Goal: Task Accomplishment & Management: Use online tool/utility

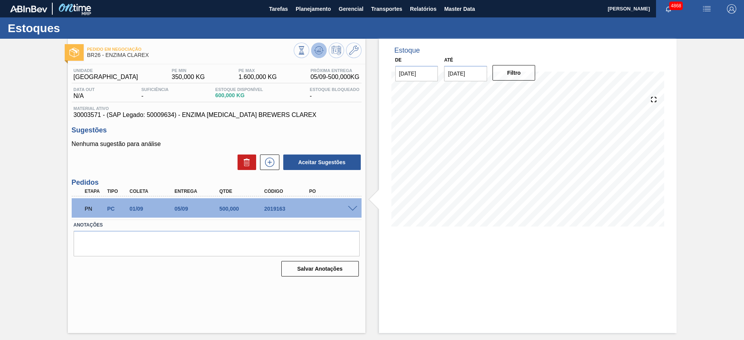
click at [322, 51] on icon at bounding box center [318, 50] width 9 height 9
click at [355, 205] on div at bounding box center [354, 208] width 16 height 6
click at [355, 207] on span at bounding box center [352, 209] width 9 height 6
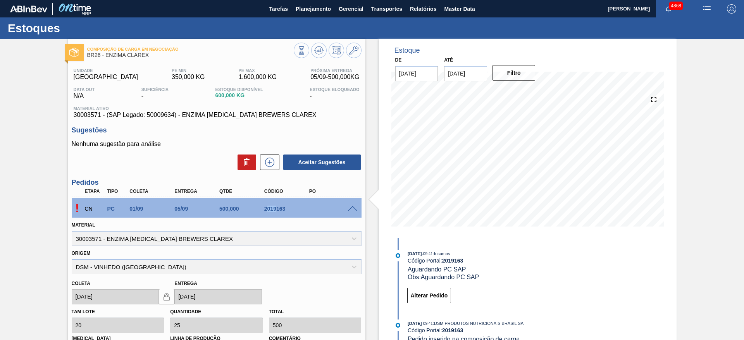
drag, startPoint x: 267, startPoint y: 204, endPoint x: 259, endPoint y: 205, distance: 8.5
click at [267, 204] on div "CN PC 01/09 05/09 500,000 2019163" at bounding box center [214, 208] width 269 height 16
drag, startPoint x: 261, startPoint y: 210, endPoint x: 298, endPoint y: 215, distance: 37.6
click at [298, 215] on div "CN PC 01/09 05/09 500,000 2019163" at bounding box center [214, 208] width 269 height 16
copy div "2019163"
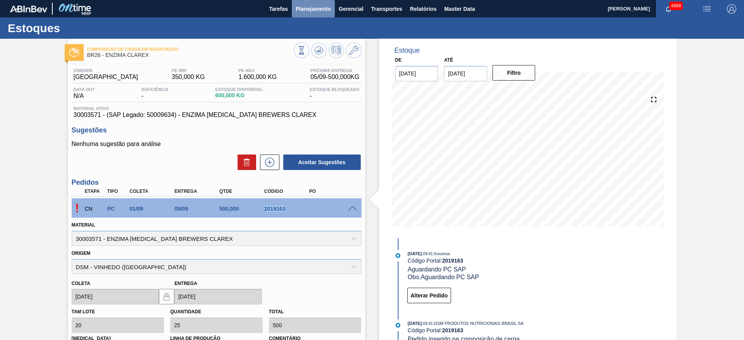
click at [312, 11] on span "Planejamento" at bounding box center [313, 8] width 35 height 9
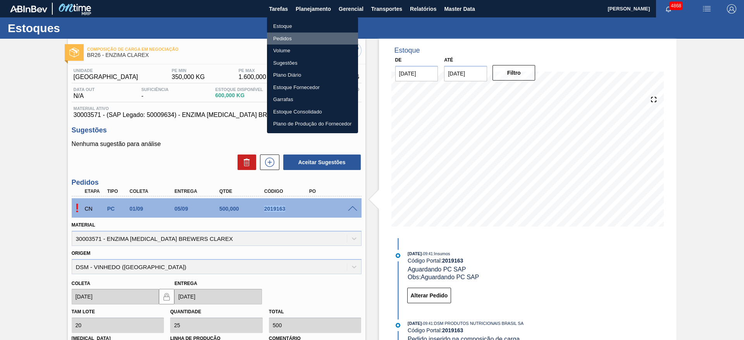
click at [291, 37] on li "Pedidos" at bounding box center [312, 39] width 91 height 12
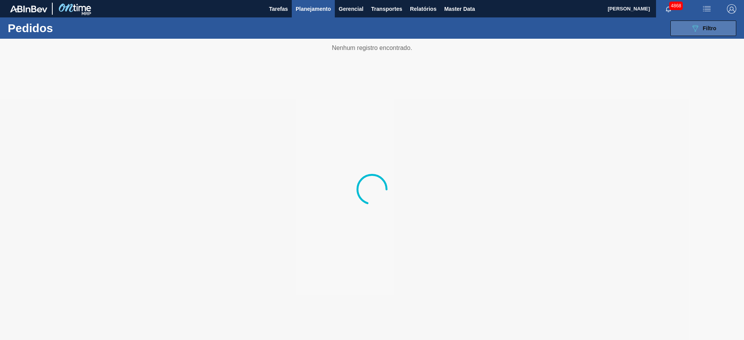
click at [707, 29] on span "Filtro" at bounding box center [710, 28] width 14 height 6
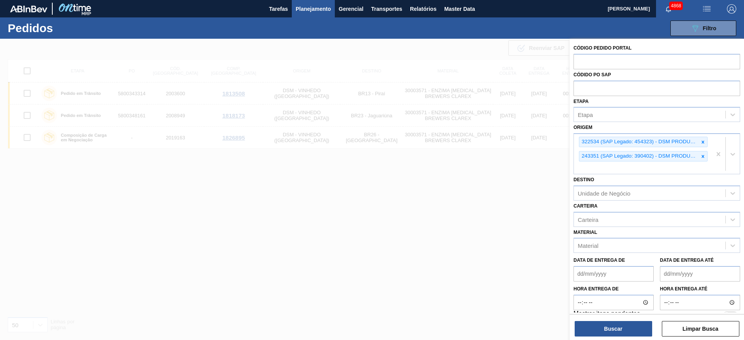
click at [373, 213] on div at bounding box center [372, 209] width 744 height 340
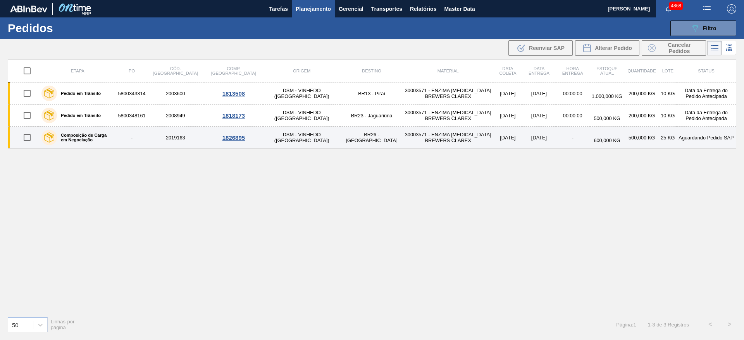
click at [217, 139] on div "1826895" at bounding box center [233, 138] width 57 height 7
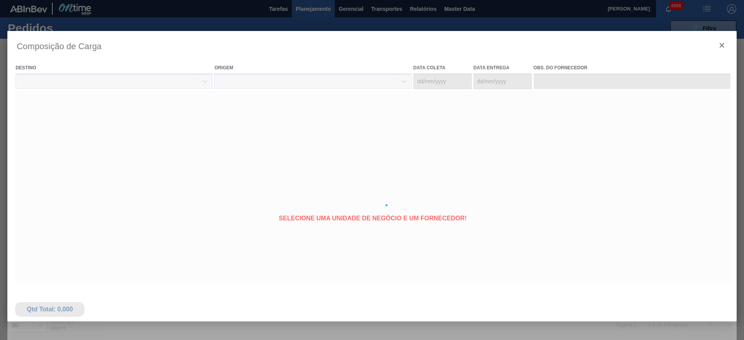
type coleta "[DATE]"
type entrega "[DATE]"
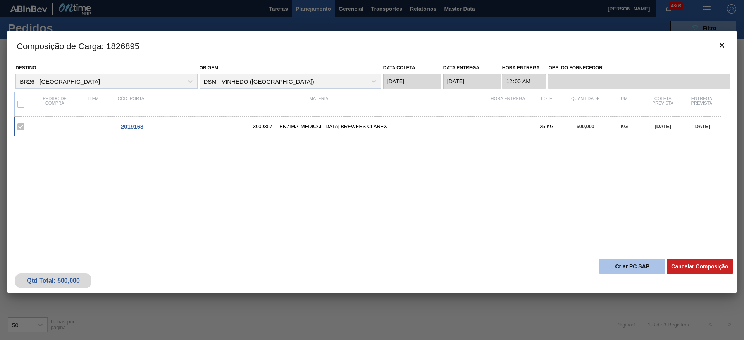
click at [638, 267] on button "Criar PC SAP" at bounding box center [633, 267] width 66 height 16
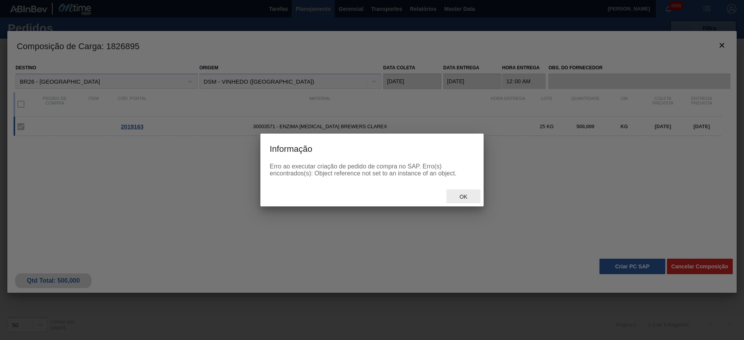
click at [456, 196] on span "Ok" at bounding box center [464, 197] width 20 height 6
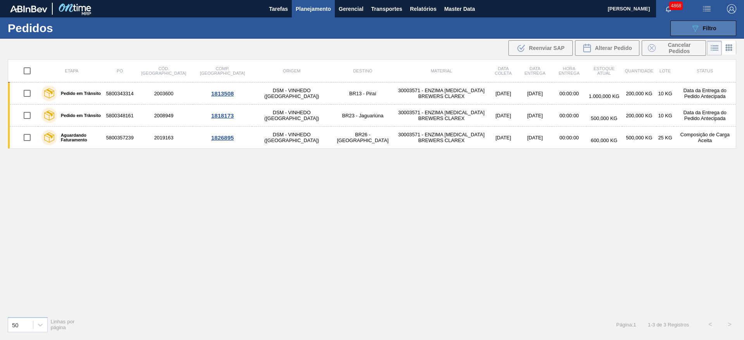
click at [729, 31] on button "089F7B8B-B2A5-4AFE-B5C0-19BA573D28AC Filtro" at bounding box center [704, 29] width 66 height 16
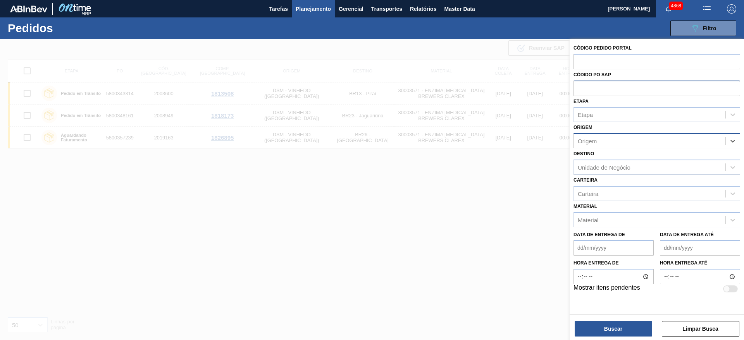
click at [650, 90] on input "text" at bounding box center [657, 88] width 167 height 15
drag, startPoint x: 643, startPoint y: 53, endPoint x: 646, endPoint y: 60, distance: 7.6
click at [643, 54] on input "text" at bounding box center [657, 61] width 167 height 15
type input "2004571"
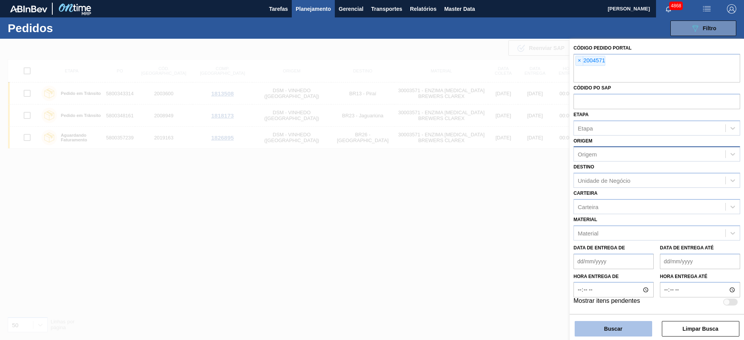
click at [625, 332] on button "Buscar" at bounding box center [614, 329] width 78 height 16
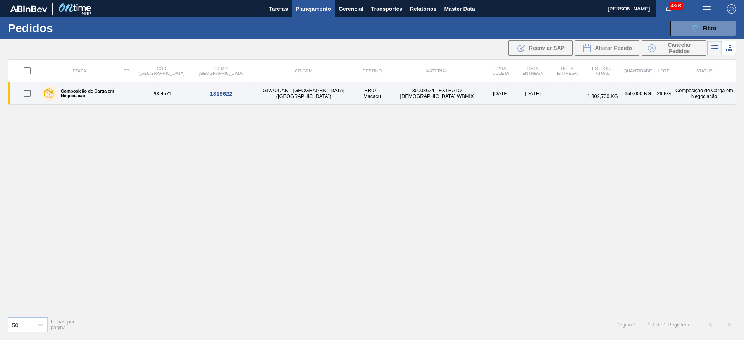
click at [208, 93] on div "1816622" at bounding box center [221, 93] width 58 height 7
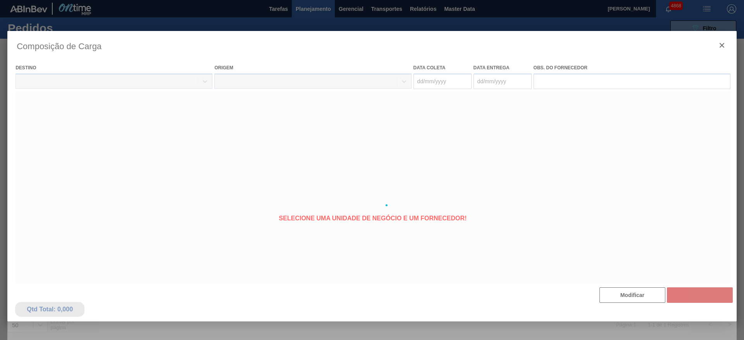
type coleta "[DATE]"
type entrega "[DATE]"
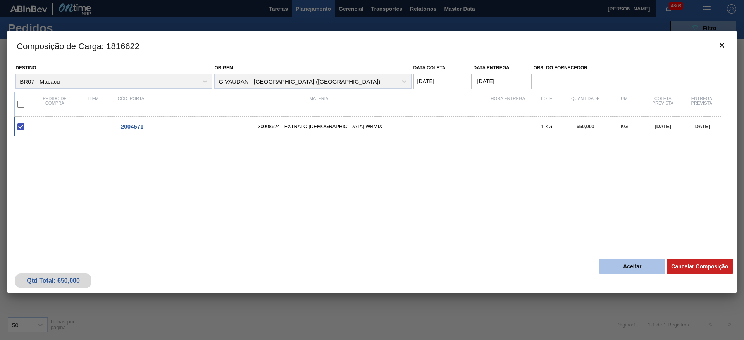
click at [633, 267] on button "Aceitar" at bounding box center [633, 267] width 66 height 16
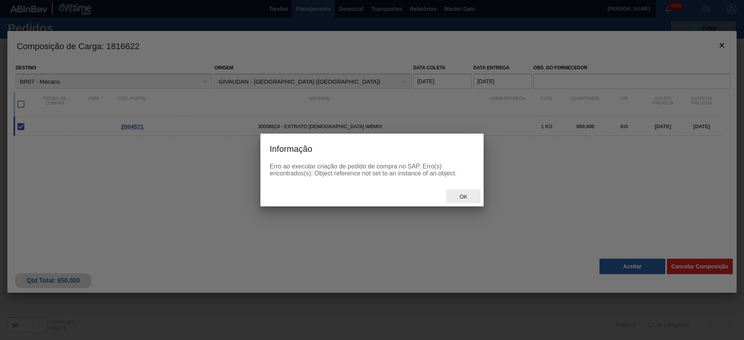
click at [461, 192] on div "Ok" at bounding box center [464, 197] width 34 height 14
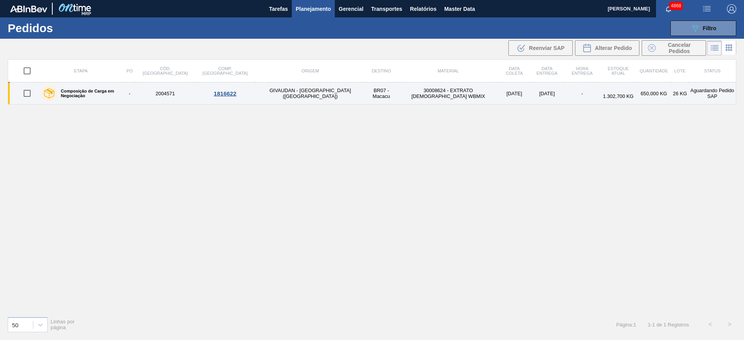
click at [215, 94] on div "1816622" at bounding box center [225, 93] width 59 height 7
click at [224, 95] on div "1816622" at bounding box center [225, 93] width 59 height 7
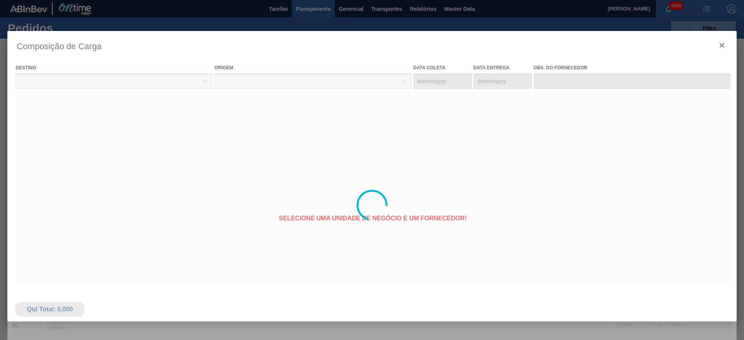
type coleta "[DATE]"
type entrega "[DATE]"
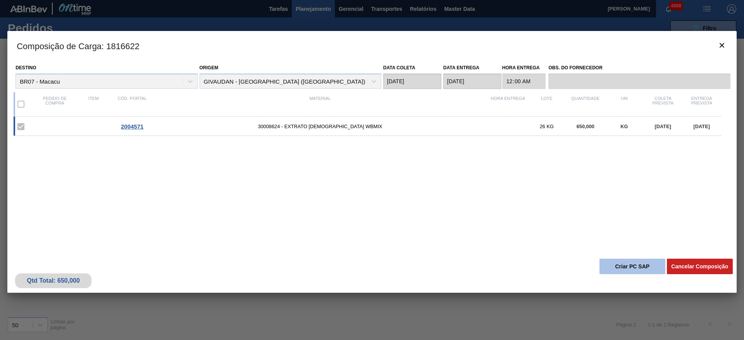
click at [646, 265] on button "Criar PC SAP" at bounding box center [633, 267] width 66 height 16
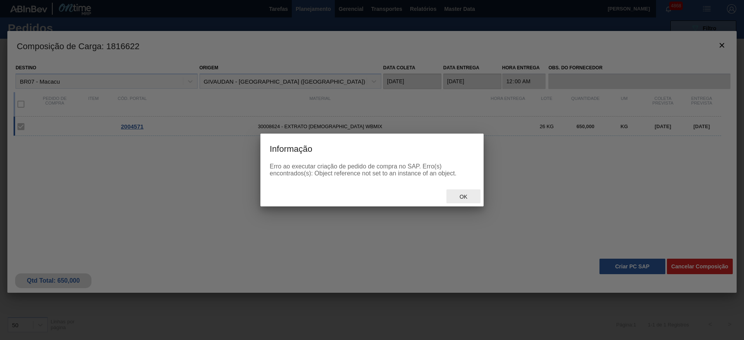
click at [460, 194] on span "Ok" at bounding box center [464, 197] width 20 height 6
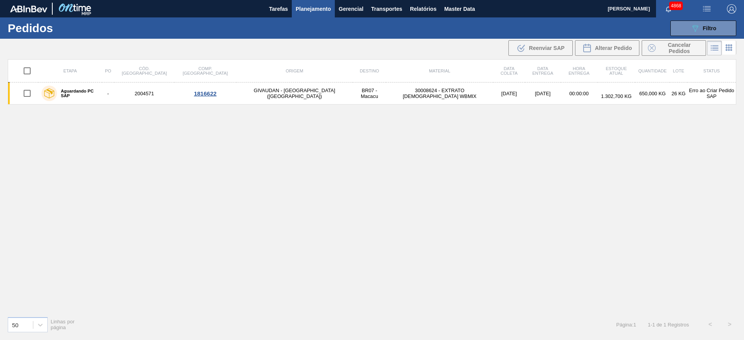
click at [236, 99] on td "GIVAUDAN - [GEOGRAPHIC_DATA] ([GEOGRAPHIC_DATA])" at bounding box center [294, 94] width 117 height 22
